Goal: Information Seeking & Learning: Check status

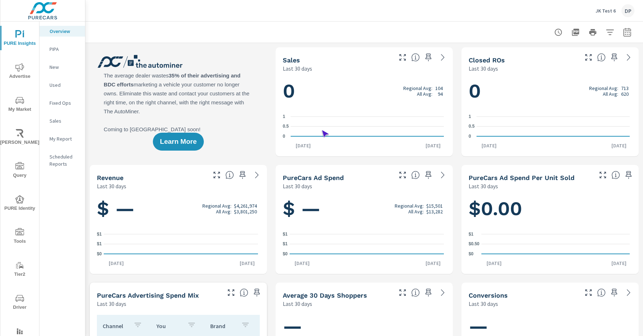
click at [18, 303] on span "Driver" at bounding box center [20, 303] width 34 height 18
